Goal: Book appointment/travel/reservation

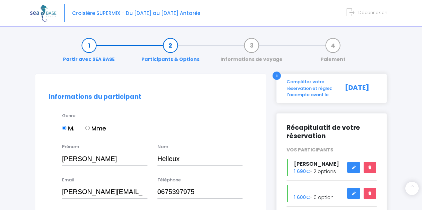
select select "Française"
select select "30"
select select "10"
select select "1967"
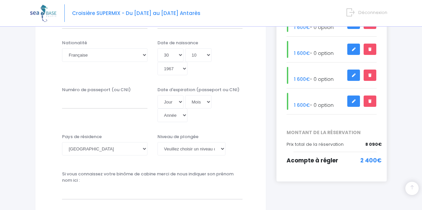
scroll to position [170, 0]
click at [105, 105] on input "Numéro de passeport (ou CNI)" at bounding box center [104, 102] width 85 height 13
type input "24CI71108"
click at [180, 103] on select "Jour 01 02 03 04 05 06 07 08 09 10 11 12 13 14 15 16 17 18 19 20 21 22 23 24 25…" at bounding box center [170, 102] width 26 height 13
select select "13"
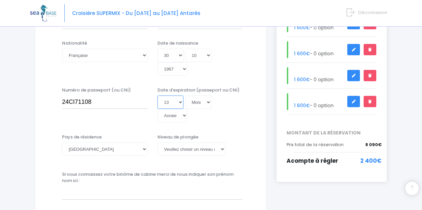
click at [157, 96] on select "Jour 01 02 03 04 05 06 07 08 09 10 11 12 13 14 15 16 17 18 19 20 21 22 23 24 25…" at bounding box center [170, 102] width 26 height 13
click at [208, 55] on select "Mois 01 02 03 04 05 06 07 08 09 10 11 12" at bounding box center [198, 55] width 27 height 13
select select "03"
click at [185, 49] on select "Mois 01 02 03 04 05 06 07 08 09 10 11 12" at bounding box center [198, 55] width 27 height 13
type input "1967-03-30"
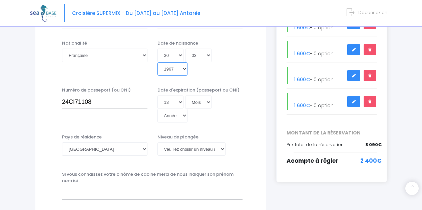
click at [185, 66] on select "Année 2045 2044 2043 2042 2041 2040 2039 2038 2037 2036 2035 2034 2033 2032 203…" at bounding box center [172, 68] width 30 height 13
click at [207, 55] on select "Mois 01 02 03 04 05 06 07 08 09 10 11 12" at bounding box center [198, 55] width 27 height 13
select select "10"
click at [185, 49] on select "Mois 01 02 03 04 05 06 07 08 09 10 11 12" at bounding box center [198, 55] width 27 height 13
type input "1967-10-30"
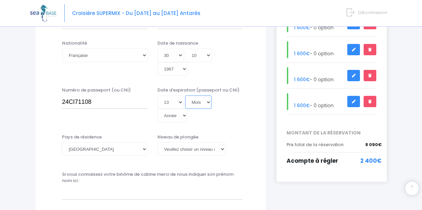
click at [208, 101] on select "Mois 01 02 03 04 05 06 07 08 09 10 11 12" at bounding box center [198, 102] width 27 height 13
select select "03"
click at [185, 96] on select "Mois 01 02 03 04 05 06 07 08 09 10 11 12" at bounding box center [198, 102] width 27 height 13
click at [183, 115] on select "Année 2045 2044 2043 2042 2041 2040 2039 2038 2037 2036 2035 2034 2033 2032 203…" at bounding box center [172, 115] width 30 height 13
select select "2034"
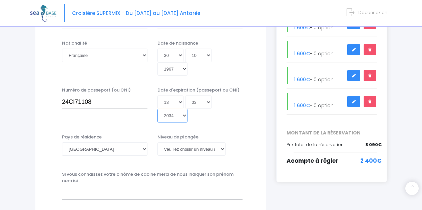
click at [157, 109] on select "Année 2045 2044 2043 2042 2041 2040 2039 2038 2037 2036 2035 2034 2033 2032 203…" at bounding box center [172, 115] width 30 height 13
type input "2034-03-13"
click at [222, 148] on select "[PERSON_NAME] choisir un niveau de plongée Non plongeur Junior OW diver Adventu…" at bounding box center [191, 149] width 68 height 13
select select "MF1"
click at [157, 143] on select "[PERSON_NAME] choisir un niveau de plongée Non plongeur Junior OW diver Adventu…" at bounding box center [191, 149] width 68 height 13
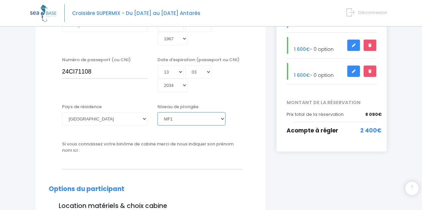
scroll to position [201, 0]
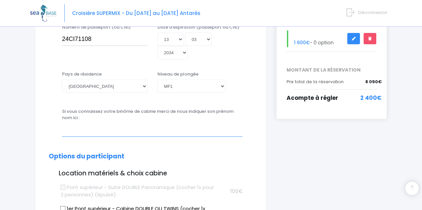
click at [77, 131] on input "text" at bounding box center [152, 129] width 180 height 13
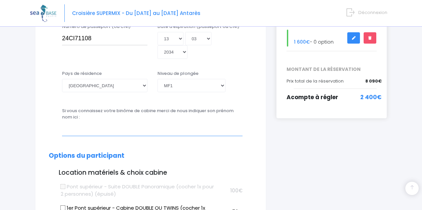
scroll to position [234, 0]
type input "e"
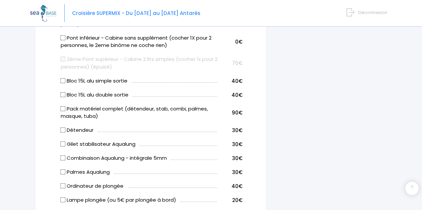
type input "Emma Helleux"
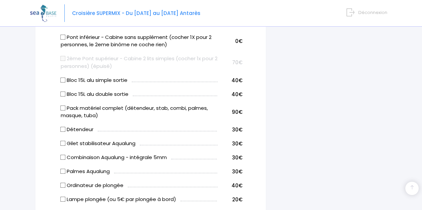
click at [63, 111] on label "Pack matériel complet (détendeur, stab, combi, palmes, masque, tuba)" at bounding box center [139, 112] width 157 height 15
click at [63, 111] on input "Pack matériel complet (détendeur, stab, combi, palmes, masque, tuba)" at bounding box center [62, 107] width 5 height 5
checkbox input "true"
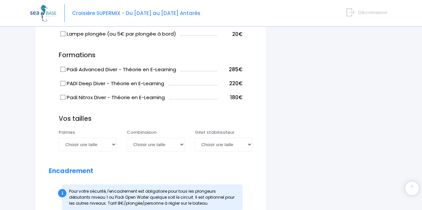
scroll to position [592, 0]
click at [114, 144] on select "Choisir une taille 36/37 38/39 40/41 42/43 44/45 46/47" at bounding box center [88, 144] width 58 height 13
select select "44/45"
click at [59, 138] on select "Choisir une taille 36/37 38/39 40/41 42/43 44/45 46/47" at bounding box center [88, 144] width 58 height 13
click at [182, 143] on select "Choisir une taille XS S M ML L XL XXL" at bounding box center [156, 144] width 58 height 13
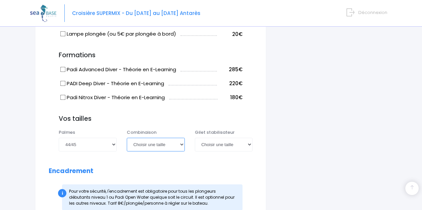
select select "XL"
click at [127, 138] on select "Choisir une taille XS S M ML L XL XXL" at bounding box center [156, 144] width 58 height 13
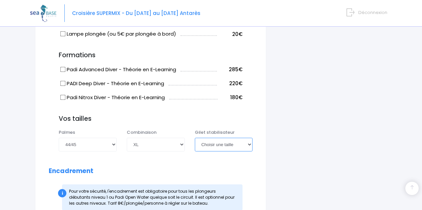
click at [248, 144] on select "Choisir une taille XXS XS S M ML L XL XXL" at bounding box center [224, 144] width 58 height 13
click at [195, 138] on select "Choisir une taille XXS XS S M ML L XL XXL" at bounding box center [224, 144] width 58 height 13
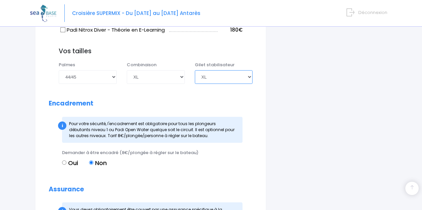
scroll to position [659, 0]
click at [250, 78] on select "Choisir une taille XXS XS S M ML L XL XXL" at bounding box center [224, 77] width 58 height 13
select select "L"
click at [195, 71] on select "Choisir une taille XXS XS S M ML L XL XXL" at bounding box center [224, 77] width 58 height 13
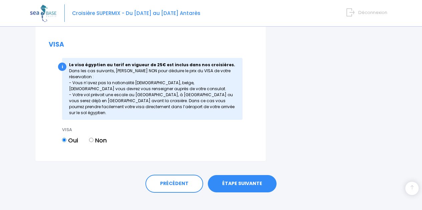
scroll to position [925, 0]
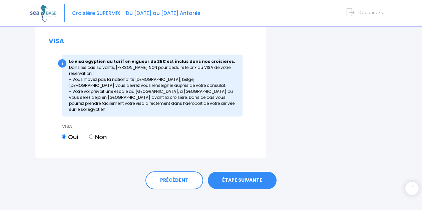
click at [233, 174] on link "ÉTAPE SUIVANTE" at bounding box center [242, 180] width 69 height 17
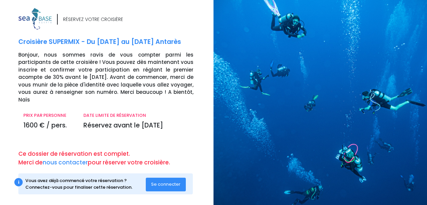
click at [160, 181] on span "Se connecter" at bounding box center [165, 184] width 29 height 6
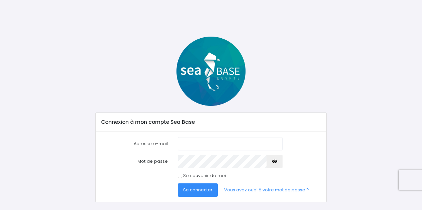
click at [185, 148] on input "Adresse e-mail" at bounding box center [230, 143] width 105 height 13
type input "emmahelleux3@gmail.com"
click at [275, 162] on icon "button" at bounding box center [274, 162] width 5 height 0
click at [181, 175] on input "Se souvenir de moi" at bounding box center [180, 176] width 4 height 4
checkbox input "true"
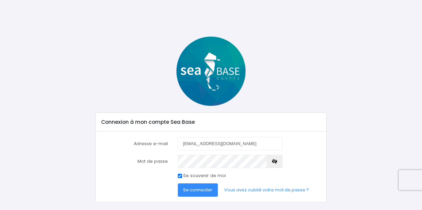
click at [193, 190] on span "Se connecter" at bounding box center [197, 190] width 29 height 6
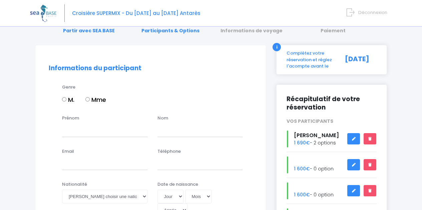
scroll to position [29, 0]
click at [354, 165] on icon at bounding box center [353, 165] width 5 height 0
click at [354, 139] on icon at bounding box center [353, 139] width 5 height 0
click at [356, 138] on link at bounding box center [353, 139] width 13 height 12
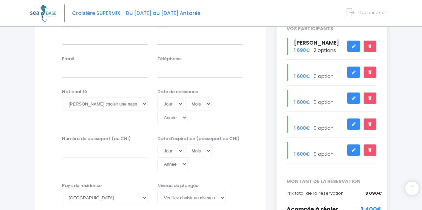
scroll to position [125, 0]
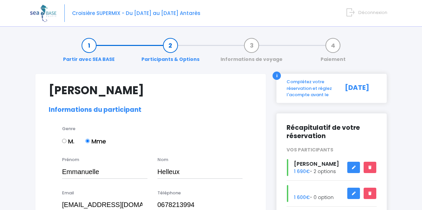
select select "PADI Advanced OW diver"
select select "40/41"
select select "L"
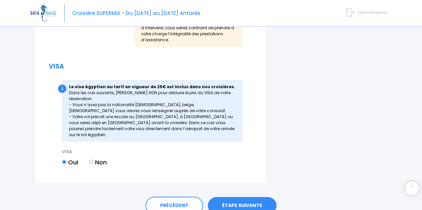
scroll to position [938, 0]
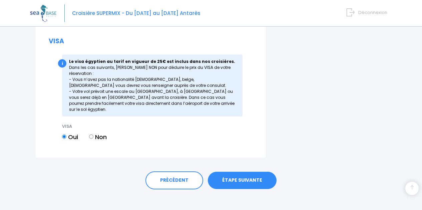
click at [234, 176] on link "ÉTAPE SUIVANTE" at bounding box center [242, 180] width 69 height 17
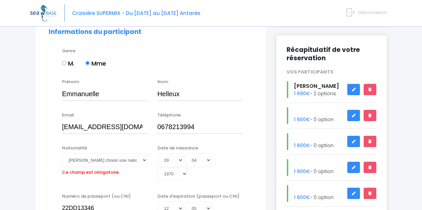
scroll to position [78, 0]
drag, startPoint x: 104, startPoint y: 93, endPoint x: 46, endPoint y: 96, distance: 58.1
click at [46, 96] on div "Prénom Emmanuelle Nom Helleux" at bounding box center [151, 92] width 214 height 26
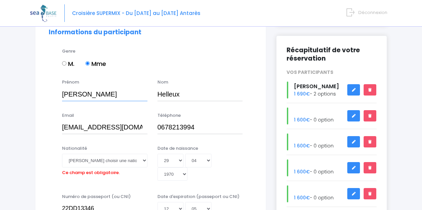
type input "Georges"
drag, startPoint x: 62, startPoint y: 128, endPoint x: 166, endPoint y: 135, distance: 104.2
click at [166, 135] on div "Email [EMAIL_ADDRESS][DOMAIN_NAME] Téléphone 0678213994" at bounding box center [151, 125] width 214 height 26
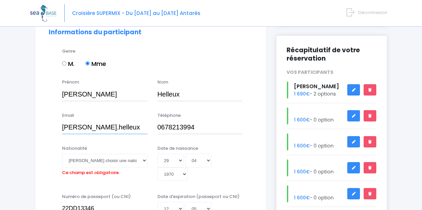
type input "georges.helleux@orange.fr"
click at [202, 129] on input "0678213994" at bounding box center [199, 127] width 85 height 13
drag, startPoint x: 202, startPoint y: 129, endPoint x: 169, endPoint y: 129, distance: 33.0
click at [169, 129] on input "0678213994" at bounding box center [199, 127] width 85 height 13
type input "0675397975"
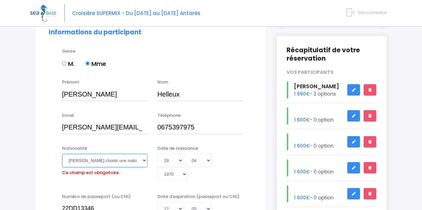
click at [143, 159] on select "Veuillez choisir une nationalité Afghane Albanaise Algerienne Allemande America…" at bounding box center [104, 160] width 85 height 13
select select "Française"
click at [62, 154] on select "Veuillez choisir une nationalité Afghane Albanaise Algerienne Allemande America…" at bounding box center [104, 160] width 85 height 13
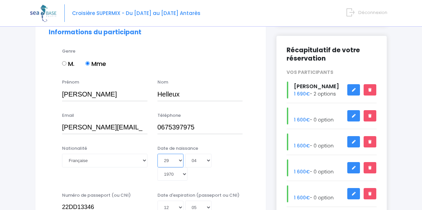
click at [181, 159] on select "Jour 01 02 03 04 05 06 07 08 09 10 11 12 13 14 15 16 17 18 19 20 21 22 23 24 25…" at bounding box center [170, 160] width 26 height 13
select select "30"
click at [157, 154] on select "Jour 01 02 03 04 05 06 07 08 09 10 11 12 13 14 15 16 17 18 19 20 21 22 23 24 25…" at bounding box center [170, 160] width 26 height 13
type input "1970-04-30"
click at [209, 161] on select "Mois 01 02 03 04 05 06 07 08 09 10 11 12" at bounding box center [198, 160] width 27 height 13
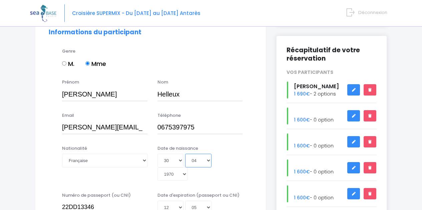
select select "10"
click at [185, 154] on select "Mois 01 02 03 04 05 06 07 08 09 10 11 12" at bounding box center [198, 160] width 27 height 13
type input "1970-10-30"
click at [184, 174] on select "Année 2045 2044 2043 2042 2041 2040 2039 2038 2037 2036 2035 2034 2033 2032 203…" at bounding box center [172, 174] width 30 height 13
select select "1967"
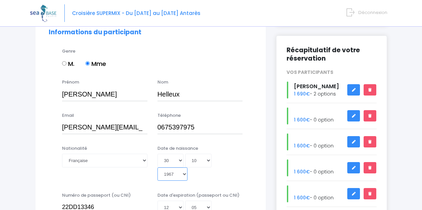
click at [157, 168] on select "Année 2045 2044 2043 2042 2041 2040 2039 2038 2037 2036 2035 2034 2033 2032 203…" at bounding box center [172, 174] width 30 height 13
type input "1967-10-30"
click at [245, 171] on div "Date de naissance Jour 01 02 03 04 05 06 07 08 09 10 11 12 13 14 15 16 17 18 19…" at bounding box center [199, 163] width 95 height 36
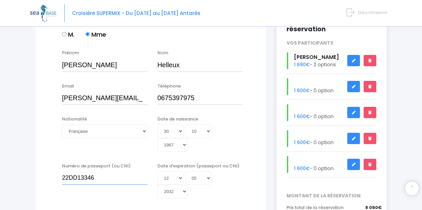
scroll to position [107, 0]
drag, startPoint x: 98, startPoint y: 180, endPoint x: 53, endPoint y: 176, distance: 45.1
click at [53, 176] on div "Numéro de passeport (ou CNI) 22DD13346 Date d'expiration (passeport ou CNI) Jou…" at bounding box center [151, 183] width 214 height 40
type input "24CI71108"
click at [179, 176] on select "Jour 01 02 03 04 05 06 07 08 09 10 11 12 13 14 15 16 17 18 19 20 21 22 23 24 25…" at bounding box center [170, 177] width 26 height 13
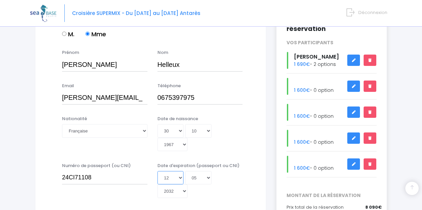
select select "13"
click at [157, 171] on select "Jour 01 02 03 04 05 06 07 08 09 10 11 12 13 14 15 16 17 18 19 20 21 22 23 24 25…" at bounding box center [170, 177] width 26 height 13
type input "2032-05-13"
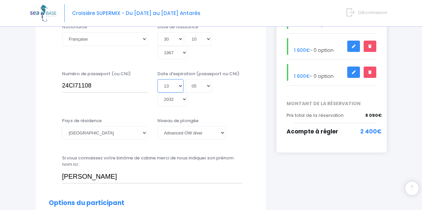
scroll to position [200, 0]
click at [171, 90] on select "Jour 01 02 03 04 05 06 07 08 09 10 11 12 13 14 15 16 17 18 19 20 21 22 23 24 25…" at bounding box center [170, 85] width 26 height 13
click at [157, 79] on select "Jour 01 02 03 04 05 06 07 08 09 10 11 12 13 14 15 16 17 18 19 20 21 22 23 24 25…" at bounding box center [170, 85] width 26 height 13
click at [206, 85] on select "Mois 01 02 03 04 05 06 07 08 09 10 11 12" at bounding box center [198, 85] width 27 height 13
select select "03"
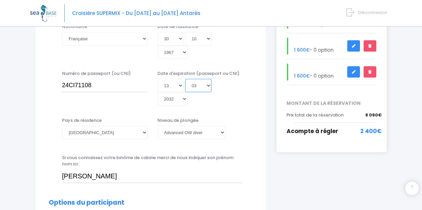
click at [185, 79] on select "Mois 01 02 03 04 05 06 07 08 09 10 11 12" at bounding box center [198, 85] width 27 height 13
type input "2032-03-13"
click at [183, 98] on select "Année 2045 2044 2043 2042 2041 2040 2039 2038 2037 2036 2035 2034 2033 2032 203…" at bounding box center [172, 98] width 30 height 13
select select "2034"
click at [157, 92] on select "Année 2045 2044 2043 2042 2041 2040 2039 2038 2037 2036 2035 2034 2033 2032 203…" at bounding box center [172, 98] width 30 height 13
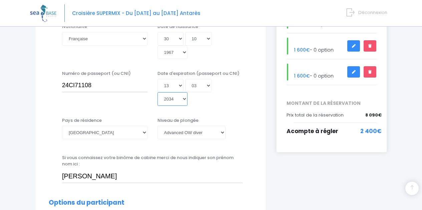
type input "2034-03-13"
click at [222, 133] on select "Veuillez choisir un niveau de plongée Non plongeur Junior OW diver Adventure OW…" at bounding box center [191, 132] width 68 height 13
select select "MF1"
click at [157, 126] on select "Veuillez choisir un niveau de plongée Non plongeur Junior OW diver Adventure OW…" at bounding box center [191, 132] width 68 height 13
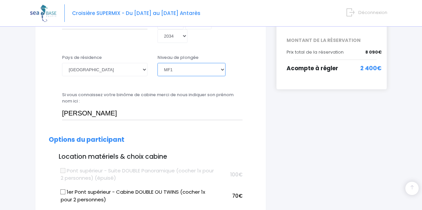
scroll to position [263, 0]
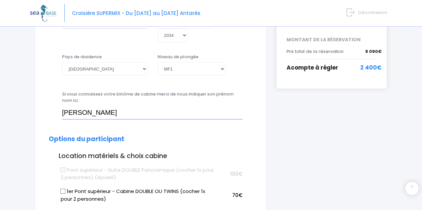
drag, startPoint x: 87, startPoint y: 113, endPoint x: 57, endPoint y: 110, distance: 30.5
click at [55, 111] on div "Si vous connaissez votre binôme de cabine merci de nous indiquer son prénom nom…" at bounding box center [151, 107] width 214 height 33
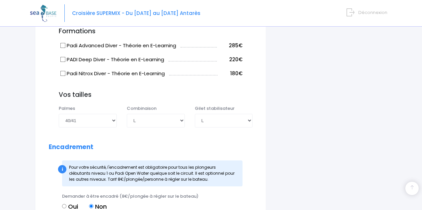
type input "Emma Helleux"
click at [114, 122] on select "Choisir une taille 36/37 38/39 40/41 42/43 44/45 46/47" at bounding box center [88, 120] width 58 height 13
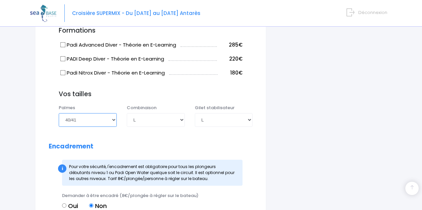
click at [113, 122] on select "Choisir une taille 36/37 38/39 40/41 42/43 44/45 46/47" at bounding box center [88, 119] width 58 height 13
select select "44/45"
click at [59, 113] on select "Choisir une taille 36/37 38/39 40/41 42/43 44/45 46/47" at bounding box center [88, 119] width 58 height 13
click at [182, 119] on select "Choisir une taille XS S M ML L XL XXL" at bounding box center [156, 119] width 58 height 13
click at [127, 113] on select "Choisir une taille XS S M ML L XL XXL" at bounding box center [156, 119] width 58 height 13
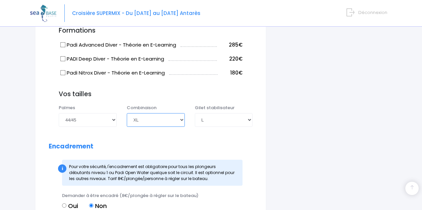
click at [181, 119] on select "Choisir une taille XS S M ML L XL XXL" at bounding box center [156, 119] width 58 height 13
select select "L"
click at [127, 113] on select "Choisir une taille XS S M ML L XL XXL" at bounding box center [156, 119] width 58 height 13
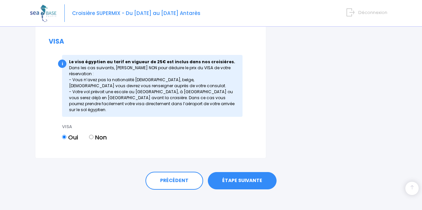
scroll to position [938, 0]
click at [242, 172] on link "ÉTAPE SUIVANTE" at bounding box center [242, 180] width 69 height 17
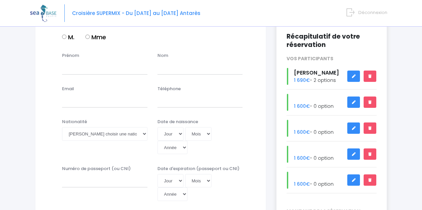
scroll to position [91, 0]
click at [323, 81] on div "[PERSON_NAME] 1 690€ - 2 options" at bounding box center [331, 76] width 100 height 17
click at [86, 34] on label "Mme" at bounding box center [95, 37] width 21 height 9
click at [86, 35] on input "Mme" at bounding box center [87, 37] width 4 height 4
radio input "true"
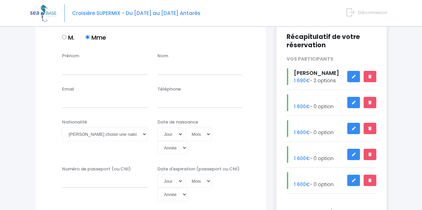
click at [68, 79] on div "Prénom Nom" at bounding box center [151, 66] width 214 height 26
click at [70, 73] on input "Prénom" at bounding box center [104, 67] width 85 height 13
type input "[PERSON_NAME]"
click at [173, 71] on input "text" at bounding box center [199, 67] width 85 height 13
type input "Helleux"
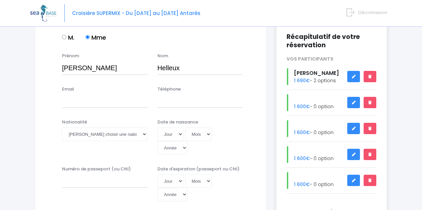
type input "emmahelleux3@gmail.com"
type input "0678213994"
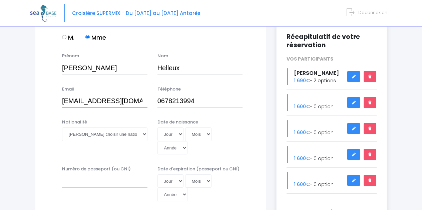
scroll to position [0, 0]
drag, startPoint x: 63, startPoint y: 100, endPoint x: 149, endPoint y: 110, distance: 87.2
click at [149, 110] on div "Email emmahelleux3@gmail.com Téléphone 0678213994" at bounding box center [151, 99] width 214 height 26
drag, startPoint x: 79, startPoint y: 70, endPoint x: 51, endPoint y: 64, distance: 28.8
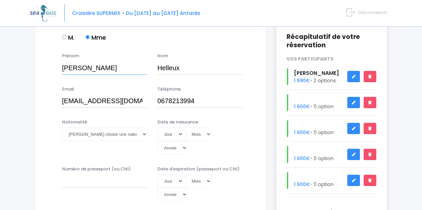
click at [51, 64] on div "Prénom Julie Nom Helleux" at bounding box center [151, 66] width 214 height 26
type input "Fanny"
click at [124, 102] on input "emmahelleux3@gmail.com" at bounding box center [104, 101] width 85 height 13
type input "il.com"
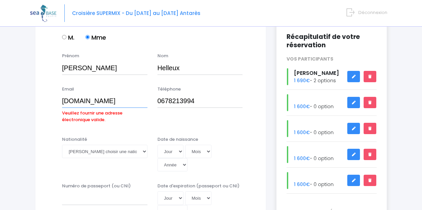
drag, startPoint x: 84, startPoint y: 100, endPoint x: 53, endPoint y: 102, distance: 31.1
click at [53, 102] on div "Email il.com Veuillez fournir une adresse électronique valide. Téléphone 067821…" at bounding box center [151, 108] width 214 height 44
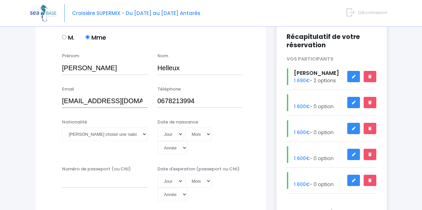
type input "fanny.helleux@outlook.fr"
click at [197, 103] on input "0678213994" at bounding box center [199, 101] width 85 height 13
type input "0608732621"
click at [143, 134] on select "Veuillez choisir une nationalité Afghane Albanaise Algerienne Allemande America…" at bounding box center [104, 134] width 85 height 13
select select "Française"
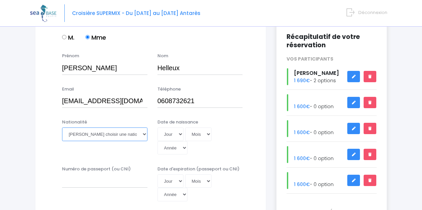
click at [62, 128] on select "Veuillez choisir une nationalité Afghane Albanaise Algerienne Allemande America…" at bounding box center [104, 134] width 85 height 13
click at [181, 134] on select "Jour 01 02 03 04 05 06 07 08 09 10 11 12 13 14 15 16 17 18 19 20 21 22 23 24 25…" at bounding box center [170, 134] width 26 height 13
select select "02"
click at [157, 128] on select "Jour 01 02 03 04 05 06 07 08 09 10 11 12 13 14 15 16 17 18 19 20 21 22 23 24 25…" at bounding box center [170, 134] width 26 height 13
click at [209, 133] on select "Mois 01 02 03 04 05 06 07 08 09 10 11 12" at bounding box center [198, 134] width 27 height 13
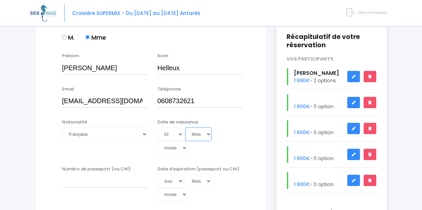
select select "08"
click at [185, 128] on select "Mois 01 02 03 04 05 06 07 08 09 10 11 12" at bounding box center [198, 134] width 27 height 13
click at [184, 149] on select "Année 2045 2044 2043 2042 2041 2040 2039 2038 2037 2036 2035 2034 2033 2032 203…" at bounding box center [172, 147] width 30 height 13
select select "2001"
click at [157, 141] on select "Année 2045 2044 2043 2042 2041 2040 2039 2038 2037 2036 2035 2034 2033 2032 203…" at bounding box center [172, 147] width 30 height 13
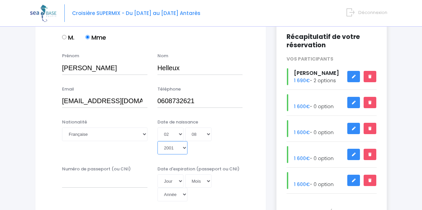
type input "2001-08-02"
click at [110, 184] on input "Numéro de passeport (ou CNI)" at bounding box center [104, 181] width 85 height 13
type input "é"
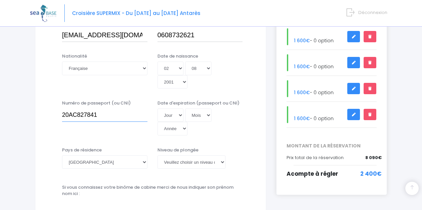
scroll to position [157, 0]
type input "20AC827841"
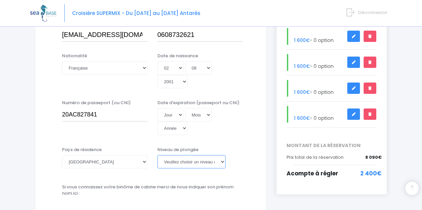
click at [223, 160] on select "Veuillez choisir un niveau de plongée Non plongeur Junior OW diver Adventure OW…" at bounding box center [191, 161] width 68 height 13
select select "PADI Advanced OW diver"
click at [157, 155] on select "Veuillez choisir un niveau de plongée Non plongeur Junior OW diver Adventure OW…" at bounding box center [191, 161] width 68 height 13
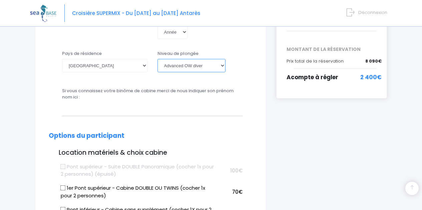
scroll to position [254, 0]
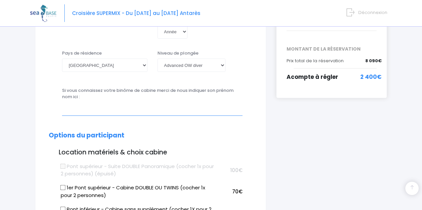
click at [81, 111] on input "text" at bounding box center [152, 108] width 180 height 13
type input "j"
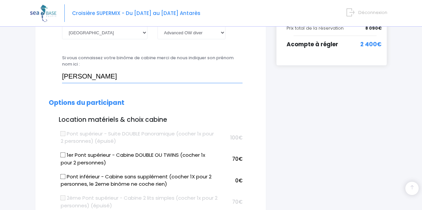
scroll to position [287, 0]
type input "Julie Helleux"
click at [63, 177] on input "Pont inférieur - Cabine sans supplément (cocher 1X pour 2 personnes, le 2eme bi…" at bounding box center [62, 176] width 5 height 5
checkbox input "true"
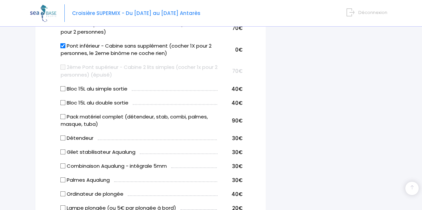
scroll to position [418, 0]
click at [61, 117] on input "Pack matériel complet (détendeur, stab, combi, palmes, masque, tuba)" at bounding box center [62, 116] width 5 height 5
checkbox input "true"
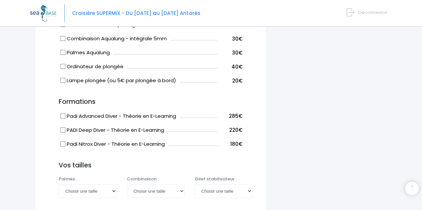
scroll to position [546, 0]
click at [111, 191] on select "Choisir une taille 36/37 38/39 40/41 42/43 44/45 46/47" at bounding box center [88, 190] width 58 height 13
click at [110, 189] on select "Choisir une taille 36/37 38/39 40/41 42/43 44/45 46/47" at bounding box center [88, 190] width 58 height 13
select select "40/41"
click at [59, 184] on select "Choisir une taille 36/37 38/39 40/41 42/43 44/45 46/47" at bounding box center [88, 190] width 58 height 13
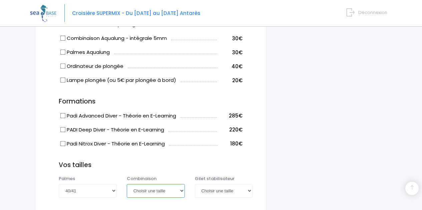
click at [182, 191] on select "Choisir une taille XS S M ML L XL XXL" at bounding box center [156, 190] width 58 height 13
select select "L"
click at [127, 184] on select "Choisir une taille XS S M ML L XL XXL" at bounding box center [156, 190] width 58 height 13
click at [248, 190] on select "Choisir une taille XXS XS S M ML L XL XXL" at bounding box center [224, 190] width 58 height 13
select select "ML"
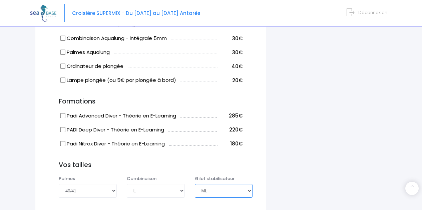
click at [195, 184] on select "Choisir une taille XXS XS S M ML L XL XXL" at bounding box center [224, 190] width 58 height 13
click at [181, 190] on select "Choisir une taille XS S M ML L XL XXL" at bounding box center [156, 190] width 58 height 13
select select "ML"
click at [127, 184] on select "Choisir une taille XS S M ML L XL XXL" at bounding box center [156, 190] width 58 height 13
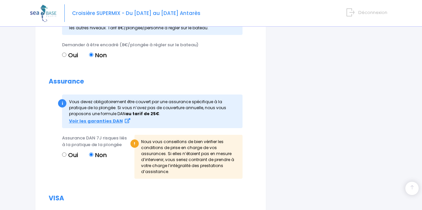
scroll to position [768, 0]
click at [65, 154] on input "Oui" at bounding box center [64, 154] width 4 height 4
radio input "true"
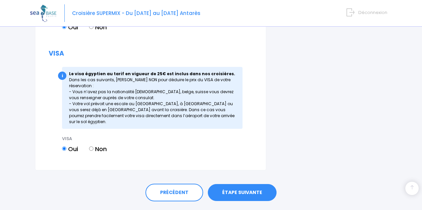
scroll to position [896, 0]
click at [236, 185] on link "ÉTAPE SUIVANTE" at bounding box center [242, 192] width 69 height 17
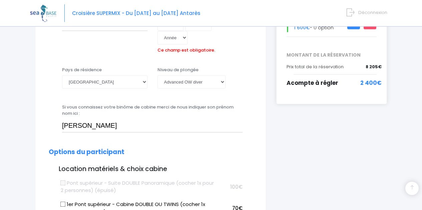
scroll to position [226, 0]
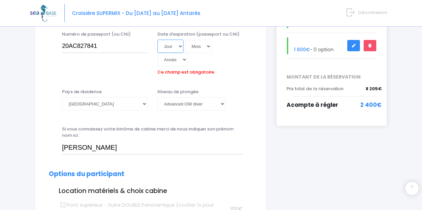
click at [181, 46] on select "Jour 01 02 03 04 05 06 07 08 09 10 11 12 13 14 15 16 17 18 19 20 21 22 23 24 25…" at bounding box center [170, 46] width 26 height 13
select select "01"
click at [157, 40] on select "Jour 01 02 03 04 05 06 07 08 09 10 11 12 13 14 15 16 17 18 19 20 21 22 23 24 25…" at bounding box center [170, 46] width 26 height 13
click at [207, 48] on select "Mois 01 02 03 04 05 06 07 08 09 10 11 12" at bounding box center [198, 46] width 27 height 13
select select "01"
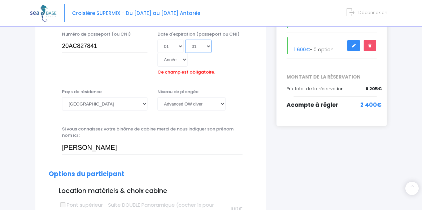
click at [185, 40] on select "Mois 01 02 03 04 05 06 07 08 09 10 11 12" at bounding box center [198, 46] width 27 height 13
click at [184, 61] on select "Année 2045 2044 2043 2042 2041 2040 2039 2038 2037 2036 2035 2034 2033 2032 203…" at bounding box center [172, 59] width 30 height 13
select select "2031"
click at [157, 53] on select "Année 2045 2044 2043 2042 2041 2040 2039 2038 2037 2036 2035 2034 2033 2032 203…" at bounding box center [172, 59] width 30 height 13
type input "2031-01-01"
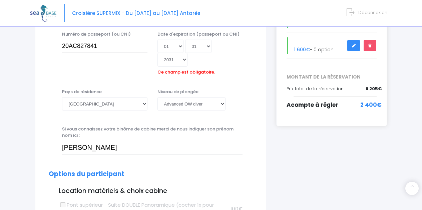
click at [232, 72] on div "Date d'expiration (passeport ou CNI) Jour 01 02 03 04 05 06 07 08 09 10 11 12 1…" at bounding box center [199, 54] width 95 height 47
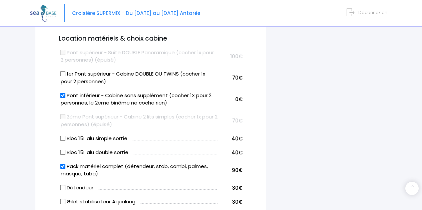
scroll to position [379, 0]
click at [62, 96] on input "Pont inférieur - Cabine sans supplément (cocher 1X pour 2 personnes, le 2eme bi…" at bounding box center [62, 94] width 5 height 5
checkbox input "false"
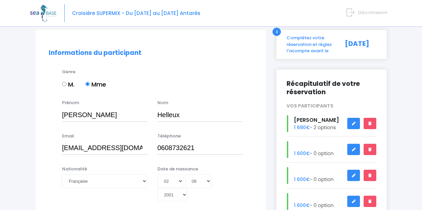
scroll to position [44, 0]
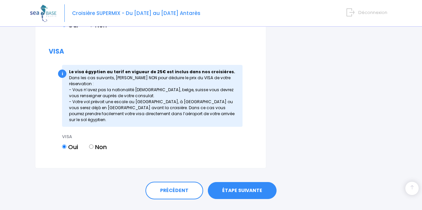
click at [240, 185] on link "ÉTAPE SUIVANTE" at bounding box center [242, 190] width 69 height 17
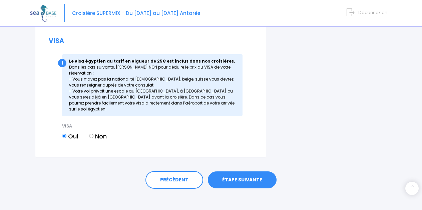
scroll to position [898, 0]
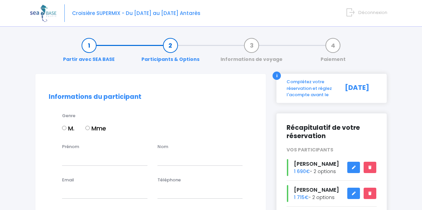
click at [90, 128] on input "Mme" at bounding box center [87, 128] width 4 height 4
radio input "true"
click at [74, 162] on input "Prénom" at bounding box center [104, 158] width 85 height 13
type input "Emmanuelle"
type input "Helleux"
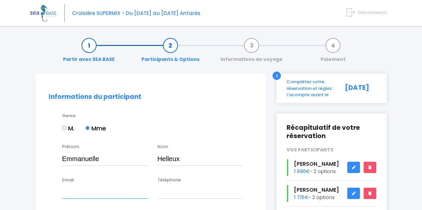
type input "[EMAIL_ADDRESS][DOMAIN_NAME]"
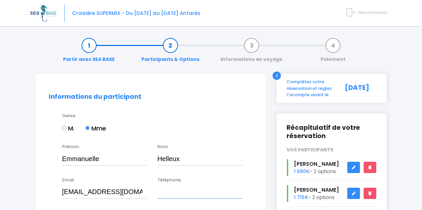
type input "0678213994"
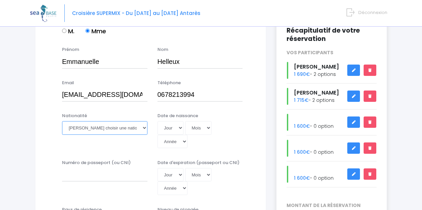
click at [143, 126] on select "Veuillez choisir une nationalité [DEMOGRAPHIC_DATA] Algerienne Allemande [GEOGR…" at bounding box center [104, 127] width 85 height 13
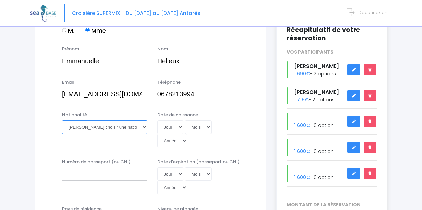
click at [143, 126] on select "Veuillez choisir une nationalité [DEMOGRAPHIC_DATA] Algerienne Allemande [GEOGR…" at bounding box center [104, 127] width 85 height 13
select select "Française"
click at [62, 121] on select "Veuillez choisir une nationalité [DEMOGRAPHIC_DATA] Algerienne Allemande [GEOGR…" at bounding box center [104, 127] width 85 height 13
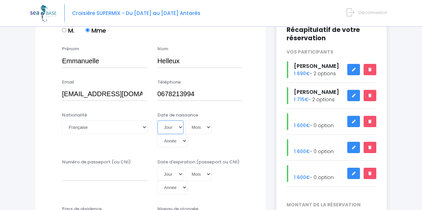
click at [182, 128] on select "Jour 01 02 03 04 05 06 07 08 09 10 11 12 13 14 15 16 17 18 19 20 21 22 23 24 25…" at bounding box center [170, 127] width 26 height 13
select select "29"
click at [157, 121] on select "Jour 01 02 03 04 05 06 07 08 09 10 11 12 13 14 15 16 17 18 19 20 21 22 23 24 25…" at bounding box center [170, 127] width 26 height 13
click at [207, 127] on select "Mois 01 02 03 04 05 06 07 08 09 10 11 12" at bounding box center [198, 127] width 27 height 13
select select "04"
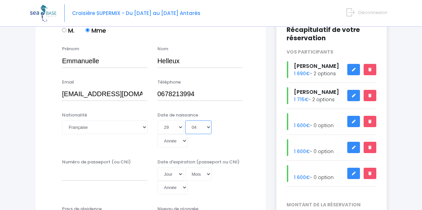
click at [185, 121] on select "Mois 01 02 03 04 05 06 07 08 09 10 11 12" at bounding box center [198, 127] width 27 height 13
click at [184, 142] on select "Année 2045 2044 2043 2042 2041 2040 2039 2038 2037 2036 2035 2034 2033 2032 203…" at bounding box center [172, 140] width 30 height 13
select select "1969"
click at [157, 134] on select "Année 2045 2044 2043 2042 2041 2040 2039 2038 2037 2036 2035 2034 2033 2032 203…" at bounding box center [172, 140] width 30 height 13
type input "1969-04-29"
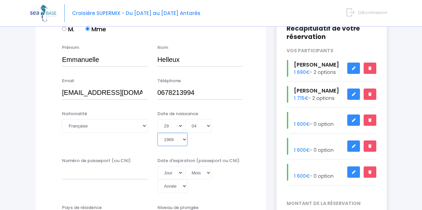
scroll to position [100, 0]
click at [184, 139] on select "Année 2045 2044 2043 2042 2041 2040 2039 2038 2037 2036 2035 2034 2033 2032 203…" at bounding box center [172, 139] width 30 height 13
select select "1970"
click at [157, 133] on select "Année 2045 2044 2043 2042 2041 2040 2039 2038 2037 2036 2035 2034 2033 2032 203…" at bounding box center [172, 139] width 30 height 13
type input "1970-04-29"
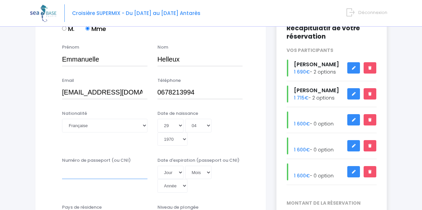
click at [119, 172] on input "Numéro de passeport (ou CNI)" at bounding box center [104, 172] width 85 height 13
type input "22DD13346"
click at [180, 173] on select "Jour 01 02 03 04 05 06 07 08 09 10 11 12 13 14 15 16 17 18 19 20 21 22 23 24 25…" at bounding box center [170, 172] width 26 height 13
select select "12"
click at [157, 166] on select "Jour 01 02 03 04 05 06 07 08 09 10 11 12 13 14 15 16 17 18 19 20 21 22 23 24 25…" at bounding box center [170, 172] width 26 height 13
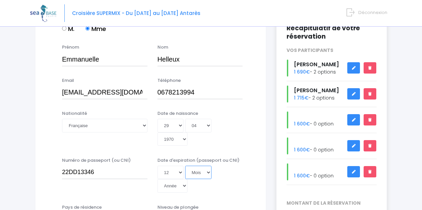
click at [207, 172] on select "Mois 01 02 03 04 05 06 07 08 09 10 11 12" at bounding box center [198, 172] width 27 height 13
click at [184, 102] on div "Email [EMAIL_ADDRESS][DOMAIN_NAME] Téléphone 0678213994" at bounding box center [151, 90] width 214 height 26
click at [209, 173] on select "Mois 01 02 03 04 05 06 07 08 09 10 11 12" at bounding box center [198, 172] width 27 height 13
select select "05"
click at [185, 166] on select "Mois 01 02 03 04 05 06 07 08 09 10 11 12" at bounding box center [198, 172] width 27 height 13
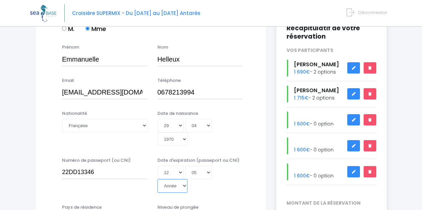
click at [184, 187] on select "Année 2045 2044 2043 2042 2041 2040 2039 2038 2037 2036 2035 2034 2033 2032 203…" at bounding box center [172, 185] width 30 height 13
select select "2032"
click at [157, 179] on select "Année 2045 2044 2043 2042 2041 2040 2039 2038 2037 2036 2035 2034 2033 2032 203…" at bounding box center [172, 185] width 30 height 13
type input "2032-05-12"
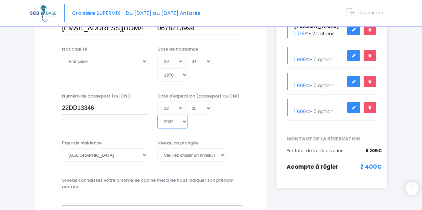
scroll to position [164, 0]
click at [223, 154] on select "[PERSON_NAME] choisir un niveau de plongée Non plongeur Junior OW diver Adventu…" at bounding box center [191, 154] width 68 height 13
click at [222, 154] on select "[PERSON_NAME] choisir un niveau de plongée Non plongeur Junior OW diver Adventu…" at bounding box center [191, 154] width 68 height 13
select select "PADI Advanced OW diver"
click at [157, 148] on select "[PERSON_NAME] choisir un niveau de plongée Non plongeur Junior OW diver Adventu…" at bounding box center [191, 154] width 68 height 13
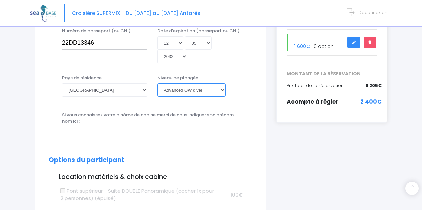
scroll to position [230, 0]
click at [146, 139] on input "text" at bounding box center [152, 133] width 180 height 13
type input "[PERSON_NAME]"
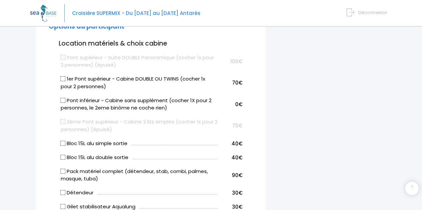
scroll to position [363, 0]
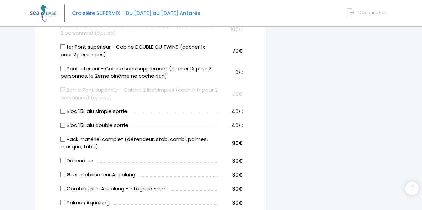
click at [63, 142] on input "Pack matériel complet (détendeur, stab, combi, palmes, masque, tuba)" at bounding box center [62, 139] width 5 height 5
checkbox input "true"
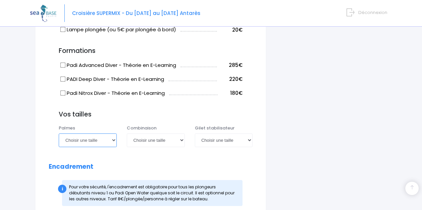
click at [114, 141] on select "Choisir une taille 36/37 38/39 40/41 42/43 44/45 46/47" at bounding box center [88, 140] width 58 height 13
click at [113, 141] on select "Choisir une taille 36/37 38/39 40/41 42/43 44/45 46/47" at bounding box center [88, 139] width 58 height 13
select select "40/41"
click at [59, 133] on select "Choisir une taille 36/37 38/39 40/41 42/43 44/45 46/47" at bounding box center [88, 139] width 58 height 13
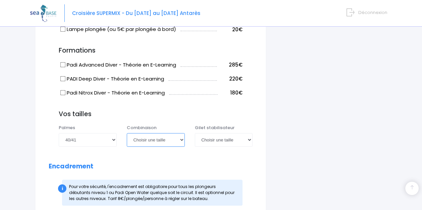
click at [181, 140] on select "Choisir une taille XS S M ML L XL XXL" at bounding box center [156, 139] width 58 height 13
select select "L"
click at [127, 133] on select "Choisir une taille XS S M ML L XL XXL" at bounding box center [156, 139] width 58 height 13
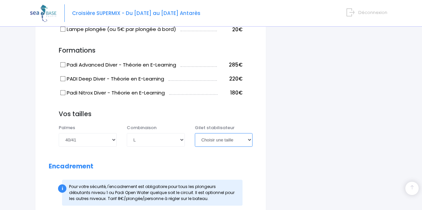
click at [248, 139] on select "Choisir une taille XXS XS S M ML L XL XXL" at bounding box center [224, 139] width 58 height 13
select select "L"
click at [195, 133] on select "Choisir une taille XXS XS S M ML L XL XXL" at bounding box center [224, 139] width 58 height 13
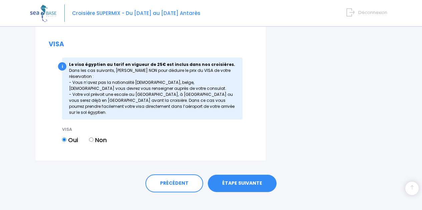
scroll to position [922, 0]
click at [251, 175] on link "ÉTAPE SUIVANTE" at bounding box center [242, 183] width 69 height 17
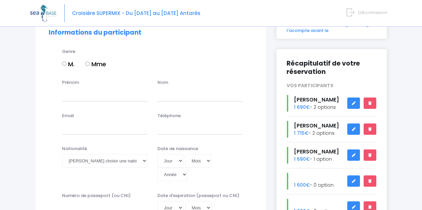
scroll to position [65, 0]
click at [86, 63] on input "Mme" at bounding box center [87, 63] width 4 height 4
radio input "true"
click at [83, 97] on input "Prénom" at bounding box center [104, 94] width 85 height 13
type input "[PERSON_NAME]"
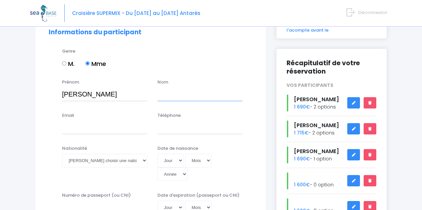
click at [171, 100] on input "text" at bounding box center [199, 94] width 85 height 13
type input "Helleux"
type input "[EMAIL_ADDRESS][DOMAIN_NAME]"
type input "0678213994"
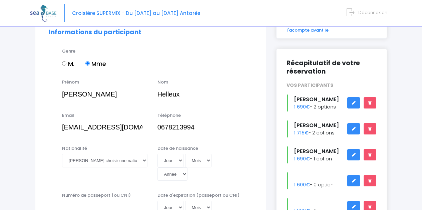
click at [126, 127] on input "[EMAIL_ADDRESS][DOMAIN_NAME]" at bounding box center [104, 127] width 85 height 13
drag, startPoint x: 62, startPoint y: 127, endPoint x: 176, endPoint y: 131, distance: 114.4
click at [176, 131] on div "Email [EMAIL_ADDRESS][DOMAIN_NAME] Téléphone 0678213994" at bounding box center [151, 125] width 214 height 26
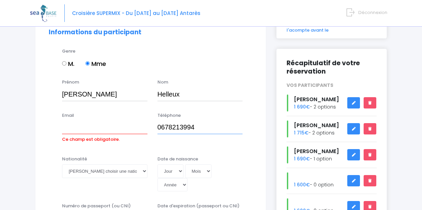
drag, startPoint x: 195, startPoint y: 128, endPoint x: 163, endPoint y: 125, distance: 32.8
click at [163, 125] on input "0678213994" at bounding box center [199, 127] width 85 height 13
type input "0766305582"
click at [90, 131] on input "Email" at bounding box center [104, 127] width 85 height 13
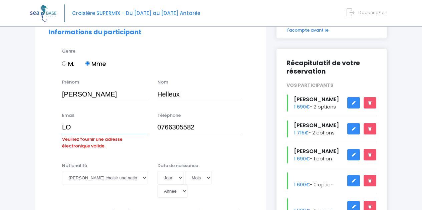
type input "L"
type input "[EMAIL_ADDRESS][DOMAIN_NAME]"
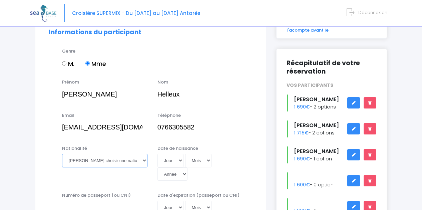
click at [143, 161] on select "Veuillez choisir une nationalité [DEMOGRAPHIC_DATA] Algerienne Allemande [GEOGR…" at bounding box center [104, 160] width 85 height 13
select select "Française"
click at [62, 154] on select "Veuillez choisir une nationalité [DEMOGRAPHIC_DATA] Algerienne Allemande [GEOGR…" at bounding box center [104, 160] width 85 height 13
click at [179, 161] on select "Jour 01 02 03 04 05 06 07 08 09 10 11 12 13 14 15 16 17 18 19 20 21 22 23 24 25…" at bounding box center [170, 160] width 26 height 13
select select "13"
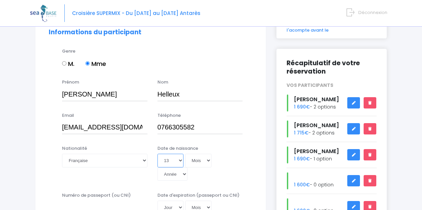
click at [157, 154] on select "Jour 01 02 03 04 05 06 07 08 09 10 11 12 13 14 15 16 17 18 19 20 21 22 23 24 25…" at bounding box center [170, 160] width 26 height 13
click at [208, 161] on select "Mois 01 02 03 04 05 06 07 08 09 10 11 12" at bounding box center [198, 160] width 27 height 13
select select "11"
click at [185, 154] on select "Mois 01 02 03 04 05 06 07 08 09 10 11 12" at bounding box center [198, 160] width 27 height 13
click at [184, 173] on select "Année 2045 2044 2043 2042 2041 2040 2039 2038 2037 2036 2035 2034 2033 2032 203…" at bounding box center [172, 174] width 30 height 13
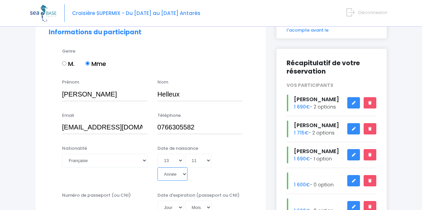
select select "2002"
click at [157, 168] on select "Année 2045 2044 2043 2042 2041 2040 2039 2038 2037 2036 2035 2034 2033 2032 203…" at bounding box center [172, 174] width 30 height 13
type input "[DATE]"
click at [115, 202] on input "Numéro de passeport (ou CNI)" at bounding box center [104, 207] width 85 height 13
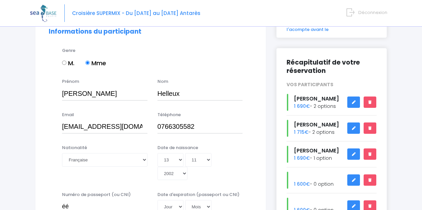
type input "é"
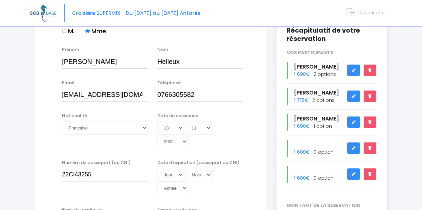
scroll to position [98, 0]
type input "22CI43255"
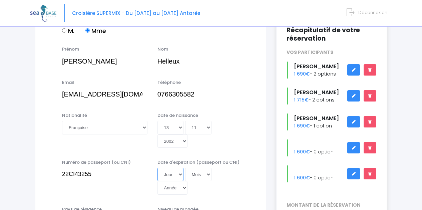
click at [179, 176] on select "Jour 01 02 03 04 05 06 07 08 09 10 11 12 13 14 15 16 17 18 19 20 21 22 23 24 25…" at bounding box center [170, 174] width 26 height 13
select select "15"
click at [157, 168] on select "Jour 01 02 03 04 05 06 07 08 09 10 11 12 13 14 15 16 17 18 19 20 21 22 23 24 25…" at bounding box center [170, 174] width 26 height 13
click at [207, 175] on select "Mois 01 02 03 04 05 06 07 08 09 10 11 12" at bounding box center [198, 174] width 27 height 13
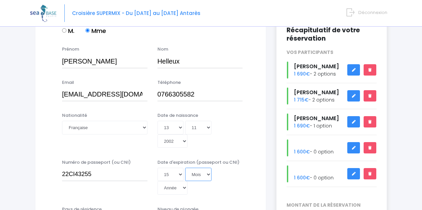
select select "04"
click at [185, 168] on select "Mois 01 02 03 04 05 06 07 08 09 10 11 12" at bounding box center [198, 174] width 27 height 13
click at [185, 187] on select "Année 2045 2044 2043 2042 2041 2040 2039 2038 2037 2036 2035 2034 2033 2032 203…" at bounding box center [172, 187] width 30 height 13
select select "2032"
click at [157, 181] on select "Année 2045 2044 2043 2042 2041 2040 2039 2038 2037 2036 2035 2034 2033 2032 203…" at bounding box center [172, 187] width 30 height 13
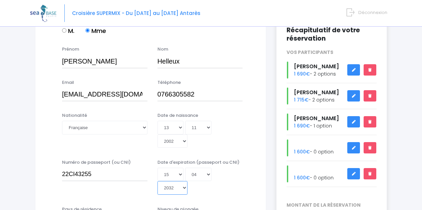
type input "2032-04-15"
click at [231, 191] on div "Jour 01 02 03 04 05 06 07 08 09 10 11 12 13 14 15 16 17 18 19 20 21 22 23 24 25…" at bounding box center [199, 181] width 85 height 27
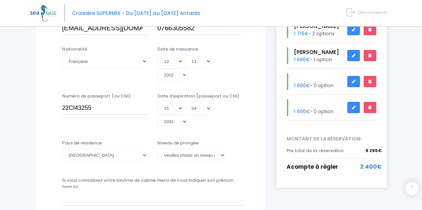
scroll to position [164, 0]
click at [223, 155] on select "[PERSON_NAME] choisir un niveau de plongée Non plongeur Junior OW diver Adventu…" at bounding box center [191, 154] width 68 height 13
select select "PADI Dive Master"
click at [157, 148] on select "[PERSON_NAME] choisir un niveau de plongée Non plongeur Junior OW diver Adventu…" at bounding box center [191, 154] width 68 height 13
click at [250, 144] on div "Pays de résidence Afghanistan Afrique du Sud Albanie Algérie Allemagne Andorre …" at bounding box center [151, 155] width 214 height 31
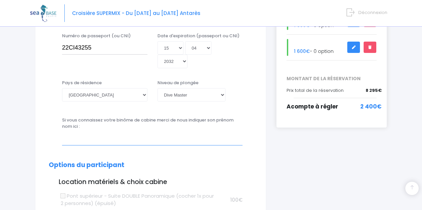
scroll to position [224, 0]
click at [72, 142] on input "text" at bounding box center [152, 138] width 180 height 13
type input "p"
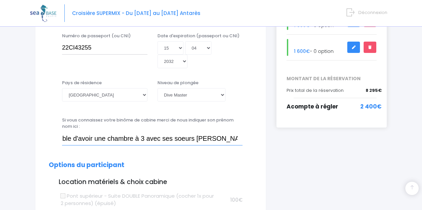
scroll to position [0, 20]
type input "Possible d'avoir une chambre à 3 avec ses soeurs Julie et Fanny?"
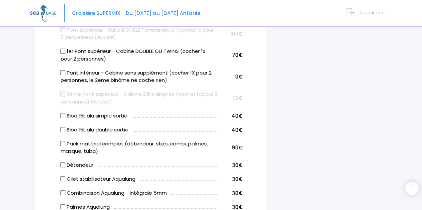
scroll to position [391, 0]
click at [64, 141] on input "Pack matériel complet (détendeur, stab, combi, palmes, masque, tuba)" at bounding box center [62, 143] width 5 height 5
checkbox input "true"
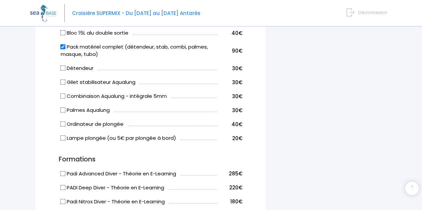
scroll to position [488, 0]
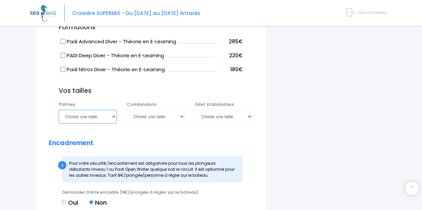
click at [114, 118] on select "Choisir une taille 36/37 38/39 40/41 42/43 44/45 46/47" at bounding box center [88, 116] width 58 height 13
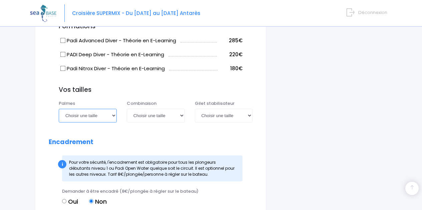
scroll to position [621, 0]
click at [114, 118] on select "Choisir une taille 36/37 38/39 40/41 42/43 44/45 46/47" at bounding box center [88, 115] width 58 height 13
click at [115, 116] on select "Choisir une taille 36/37 38/39 40/41 42/43 44/45 46/47" at bounding box center [88, 115] width 58 height 13
select select "38/39"
click at [59, 109] on select "Choisir une taille 36/37 38/39 40/41 42/43 44/45 46/47" at bounding box center [88, 115] width 58 height 13
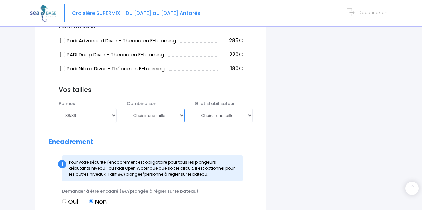
click at [182, 116] on select "Choisir une taille XS S M ML L XL XXL" at bounding box center [156, 115] width 58 height 13
select select "XS"
click at [127, 109] on select "Choisir une taille XS S M ML L XL XXL" at bounding box center [156, 115] width 58 height 13
click at [249, 116] on select "Choisir une taille XXS XS S M ML L XL XXL" at bounding box center [224, 115] width 58 height 13
select select "XXS"
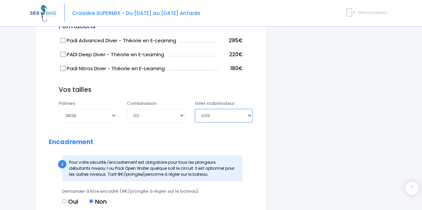
click at [195, 109] on select "Choisir une taille XXS XS S M ML L XL XXL" at bounding box center [224, 115] width 58 height 13
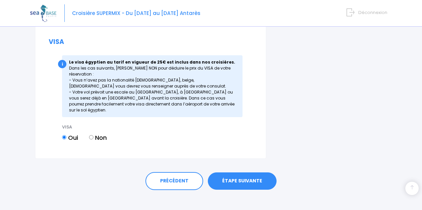
scroll to position [925, 0]
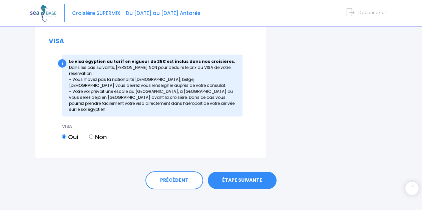
click at [235, 174] on link "ÉTAPE SUIVANTE" at bounding box center [242, 180] width 69 height 17
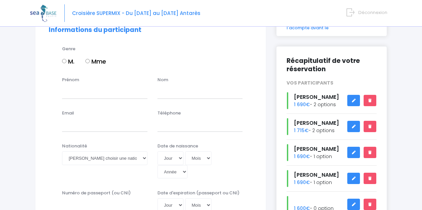
scroll to position [67, 0]
click at [89, 62] on input "Mme" at bounding box center [87, 61] width 4 height 4
radio input "true"
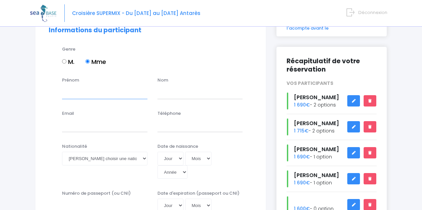
click at [90, 94] on input "Prénom" at bounding box center [104, 92] width 85 height 13
type input "[PERSON_NAME]"
click at [196, 95] on input "text" at bounding box center [199, 92] width 85 height 13
type input "Helleux"
type input "[EMAIL_ADDRESS][DOMAIN_NAME]"
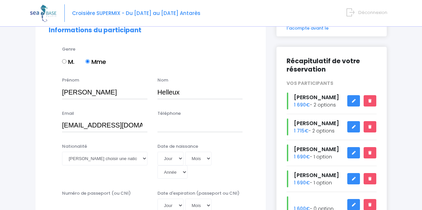
type input "0678213994"
click at [121, 128] on input "[EMAIL_ADDRESS][DOMAIN_NAME]" at bounding box center [104, 125] width 85 height 13
drag, startPoint x: 62, startPoint y: 125, endPoint x: 165, endPoint y: 128, distance: 102.7
click at [165, 128] on div "Email [EMAIL_ADDRESS][DOMAIN_NAME] Téléphone 0678213994" at bounding box center [151, 123] width 214 height 26
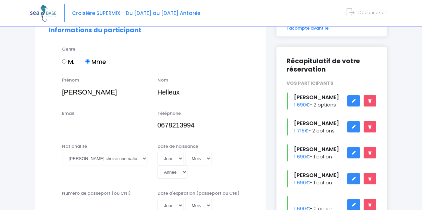
scroll to position [0, 0]
type input "[PERSON_NAME][EMAIL_ADDRESS][DOMAIN_NAME]"
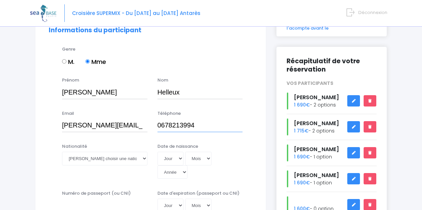
drag, startPoint x: 201, startPoint y: 127, endPoint x: 166, endPoint y: 123, distance: 35.6
click at [166, 123] on input "0678213994" at bounding box center [199, 125] width 85 height 13
type input "0631009014"
click at [142, 157] on select "Veuillez choisir une nationalité [DEMOGRAPHIC_DATA] Algerienne Allemande [GEOGR…" at bounding box center [104, 158] width 85 height 13
select select "Française"
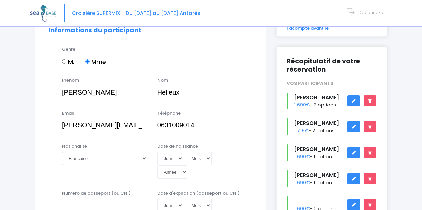
click at [62, 152] on select "Veuillez choisir une nationalité [DEMOGRAPHIC_DATA] Algerienne Allemande [GEOGR…" at bounding box center [104, 158] width 85 height 13
click at [181, 159] on select "Jour 01 02 03 04 05 06 07 08 09 10 11 12 13 14 15 16 17 18 19 20 21 22 23 24 25…" at bounding box center [170, 158] width 26 height 13
select select "24"
click at [157, 152] on select "Jour 01 02 03 04 05 06 07 08 09 10 11 12 13 14 15 16 17 18 19 20 21 22 23 24 25…" at bounding box center [170, 158] width 26 height 13
click at [208, 157] on select "Mois 01 02 03 04 05 06 07 08 09 10 11 12" at bounding box center [198, 158] width 27 height 13
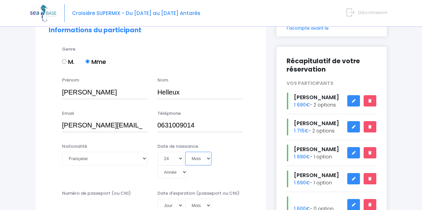
select select "08"
click at [185, 152] on select "Mois 01 02 03 04 05 06 07 08 09 10 11 12" at bounding box center [198, 158] width 27 height 13
click at [183, 170] on select "Année 2045 2044 2043 2042 2041 2040 2039 2038 2037 2036 2035 2034 2033 2032 203…" at bounding box center [172, 172] width 30 height 13
select select "1998"
click at [157, 166] on select "Année 2045 2044 2043 2042 2041 2040 2039 2038 2037 2036 2035 2034 2033 2032 203…" at bounding box center [172, 172] width 30 height 13
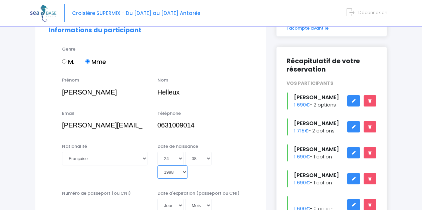
type input "[DATE]"
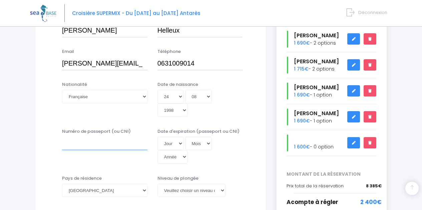
click at [86, 148] on input "Numéro de passeport (ou CNI)" at bounding box center [104, 143] width 85 height 13
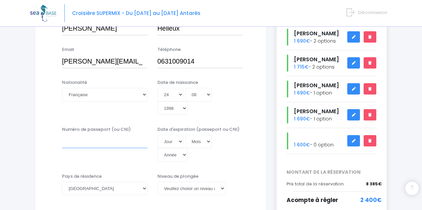
scroll to position [131, 0]
type input "&"
type input "19EH49660"
click at [180, 142] on select "Jour 01 02 03 04 05 06 07 08 09 10 11 12 13 14 15 16 17 18 19 20 21 22 23 24 25…" at bounding box center [170, 141] width 26 height 13
select select "16"
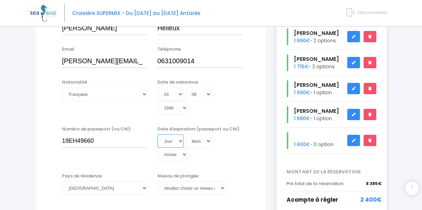
click at [157, 135] on select "Jour 01 02 03 04 05 06 07 08 09 10 11 12 13 14 15 16 17 18 19 20 21 22 23 24 25…" at bounding box center [170, 141] width 26 height 13
click at [208, 141] on select "Mois 01 02 03 04 05 06 07 08 09 10 11 12" at bounding box center [198, 141] width 27 height 13
select select "09"
click at [185, 135] on select "Mois 01 02 03 04 05 06 07 08 09 10 11 12" at bounding box center [198, 141] width 27 height 13
click at [184, 154] on select "Année 2045 2044 2043 2042 2041 2040 2039 2038 2037 2036 2035 2034 2033 2032 203…" at bounding box center [172, 154] width 30 height 13
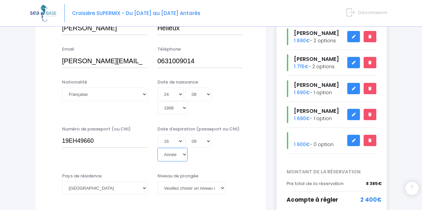
select select "2029"
click at [157, 148] on select "Année 2045 2044 2043 2042 2041 2040 2039 2038 2037 2036 2035 2034 2033 2032 203…" at bounding box center [172, 154] width 30 height 13
type input "2029-09-16"
click at [222, 188] on select "Veuillez choisir un niveau de plongée Non plongeur Junior OW diver Adventure OW…" at bounding box center [191, 188] width 68 height 13
select select "N2"
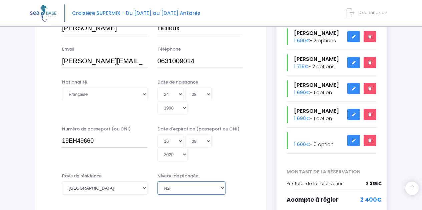
click at [157, 182] on select "Veuillez choisir un niveau de plongée Non plongeur Junior OW diver Adventure OW…" at bounding box center [191, 188] width 68 height 13
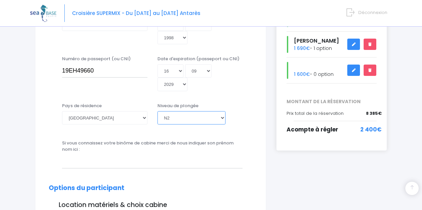
scroll to position [202, 0]
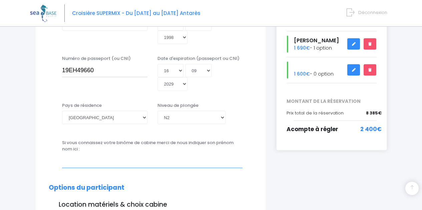
click at [101, 162] on input "text" at bounding box center [152, 161] width 180 height 13
type input "f"
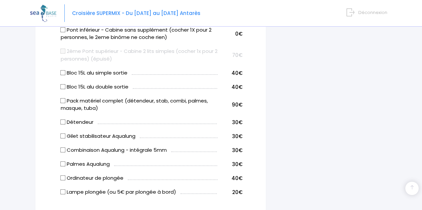
scroll to position [433, 0]
type input "Fanny et Louise"
click at [63, 101] on input "Pack matériel complet (détendeur, stab, combi, palmes, masque, tuba)" at bounding box center [62, 100] width 5 height 5
checkbox input "true"
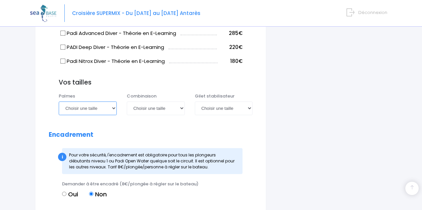
click at [113, 109] on select "Choisir une taille 36/37 38/39 40/41 42/43 44/45 46/47" at bounding box center [88, 108] width 58 height 13
click at [113, 109] on select "Choisir une taille 36/37 38/39 40/41 42/43 44/45 46/47" at bounding box center [88, 107] width 58 height 13
select select "40/41"
click at [59, 101] on select "Choisir une taille 36/37 38/39 40/41 42/43 44/45 46/47" at bounding box center [88, 107] width 58 height 13
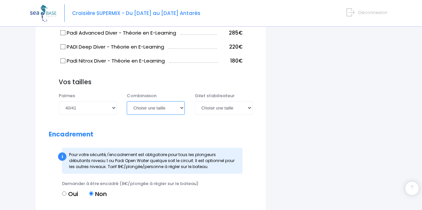
click at [182, 108] on select "Choisir une taille XS S M ML L XL XXL" at bounding box center [156, 107] width 58 height 13
select select "ML"
click at [127, 101] on select "Choisir une taille XS S M ML L XL XXL" at bounding box center [156, 107] width 58 height 13
click at [248, 106] on select "Choisir une taille XXS XS S M ML L XL XXL" at bounding box center [224, 107] width 58 height 13
select select "ML"
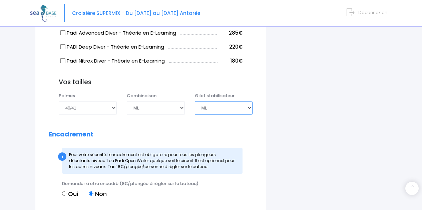
click at [195, 101] on select "Choisir une taille XXS XS S M ML L XL XXL" at bounding box center [224, 107] width 58 height 13
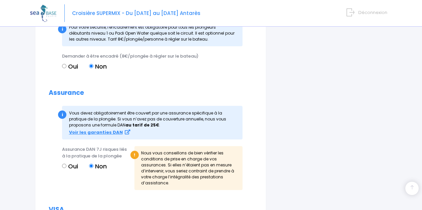
scroll to position [757, 0]
click at [63, 166] on input "Oui" at bounding box center [64, 166] width 4 height 4
radio input "true"
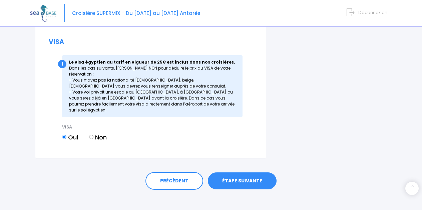
scroll to position [908, 0]
click at [247, 173] on link "ÉTAPE SUIVANTE" at bounding box center [242, 180] width 69 height 17
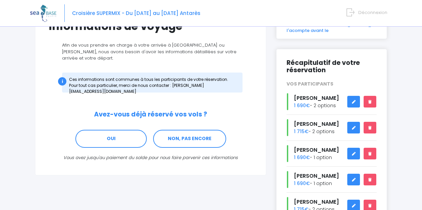
scroll to position [65, 0]
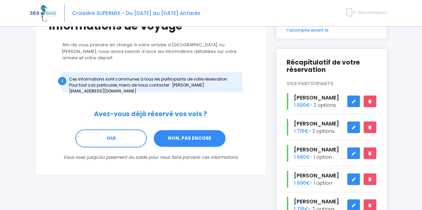
click at [195, 136] on link "NON, PAS ENCORE" at bounding box center [189, 139] width 73 height 18
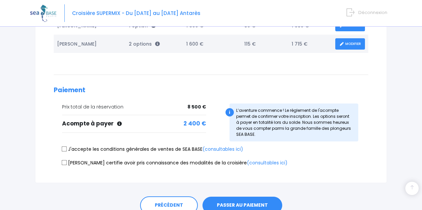
scroll to position [196, 0]
click at [62, 150] on input "J'accepte les conditions générales de ventes de SEA BASE (consultables ici)" at bounding box center [64, 148] width 5 height 5
checkbox input "true"
click at [64, 163] on input "[PERSON_NAME] certifie avoir pris connaissance des modalités de la croisière (c…" at bounding box center [64, 162] width 5 height 5
checkbox input "true"
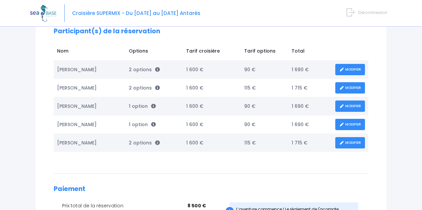
scroll to position [97, 0]
click at [346, 88] on link "MODIFIER" at bounding box center [350, 89] width 30 height 12
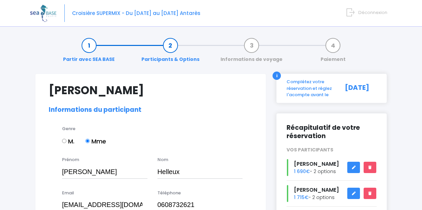
select select "PADI Advanced OW diver"
select select "40/41"
select select "ML"
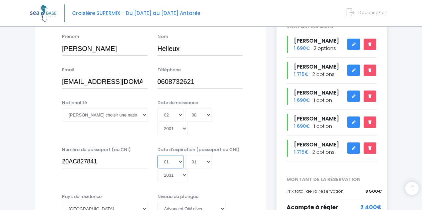
click at [181, 164] on select "Jour 01 02 03 04 05 06 07 08 09 10 11 12 13 14 15 16 17 18 19 20 21 22 23 24 25…" at bounding box center [170, 161] width 26 height 13
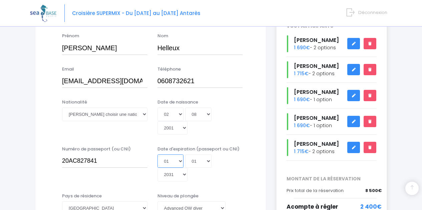
click at [180, 161] on select "Jour 01 02 03 04 05 06 07 08 09 10 11 12 13 14 15 16 17 18 19 20 21 22 23 24 25…" at bounding box center [170, 161] width 26 height 13
select select "14"
click at [157, 155] on select "Jour 01 02 03 04 05 06 07 08 09 10 11 12 13 14 15 16 17 18 19 20 21 22 23 24 25…" at bounding box center [170, 161] width 26 height 13
type input "2031-01-14"
click at [183, 173] on select "Année 2045 2044 2043 2042 2041 2040 2039 2038 2037 2036 2035 2034 2033 2032 203…" at bounding box center [172, 174] width 30 height 13
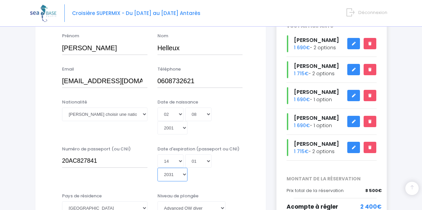
select select "2030"
click at [157, 168] on select "Année 2045 2044 2043 2042 2041 2040 2039 2038 2037 2036 2035 2034 2033 2032 203…" at bounding box center [172, 174] width 30 height 13
type input "2030-01-14"
click at [214, 176] on div "Jour 01 02 03 04 05 06 07 08 09 10 11 12 13 14 15 16 17 18 19 20 21 22 23 24 25…" at bounding box center [199, 168] width 85 height 27
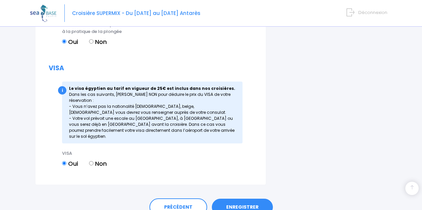
scroll to position [921, 0]
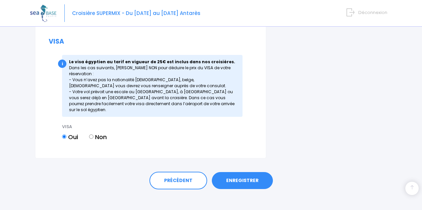
click at [230, 172] on link "ENREGISTRER" at bounding box center [242, 180] width 61 height 17
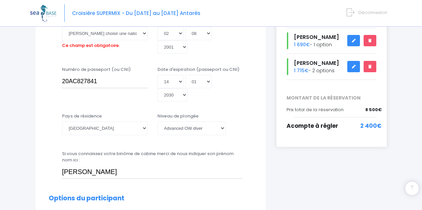
scroll to position [165, 0]
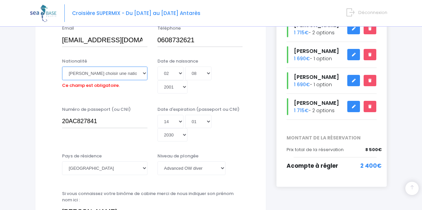
click at [143, 73] on select "Veuillez choisir une nationalité Afghane Albanaise Algerienne Allemande America…" at bounding box center [104, 73] width 85 height 13
select select "Française"
click at [62, 67] on select "Veuillez choisir une nationalité Afghane Albanaise Algerienne Allemande America…" at bounding box center [104, 73] width 85 height 13
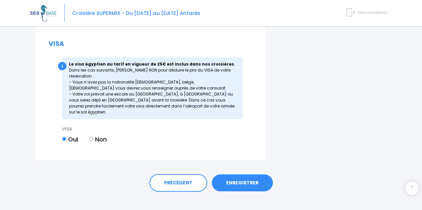
scroll to position [921, 0]
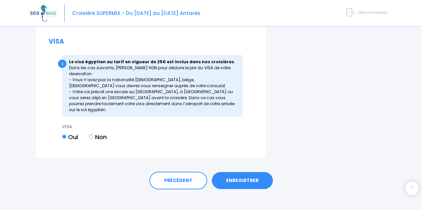
click at [233, 172] on link "ENREGISTRER" at bounding box center [242, 180] width 61 height 17
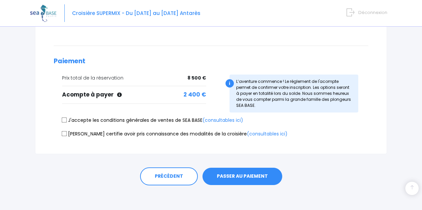
scroll to position [225, 0]
